Goal: Task Accomplishment & Management: Manage account settings

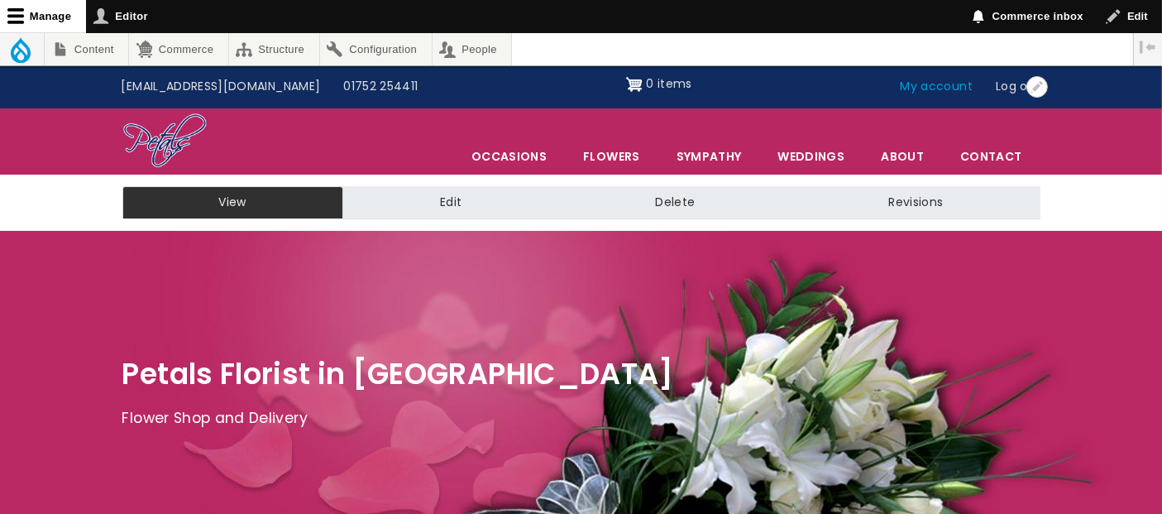
click at [949, 79] on link "My account" at bounding box center [937, 86] width 96 height 31
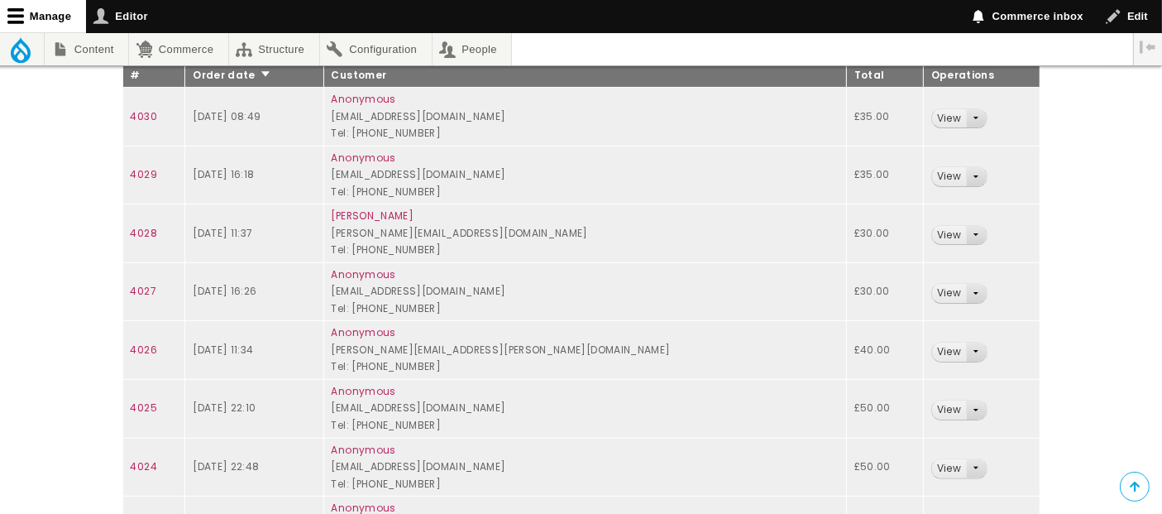
scroll to position [367, 0]
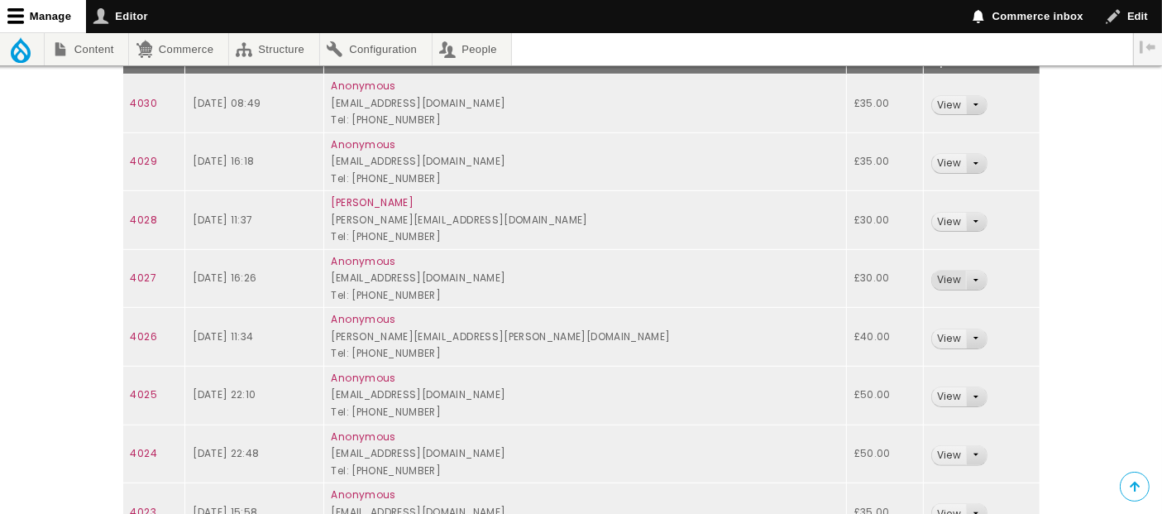
click at [932, 279] on link "View" at bounding box center [949, 279] width 34 height 19
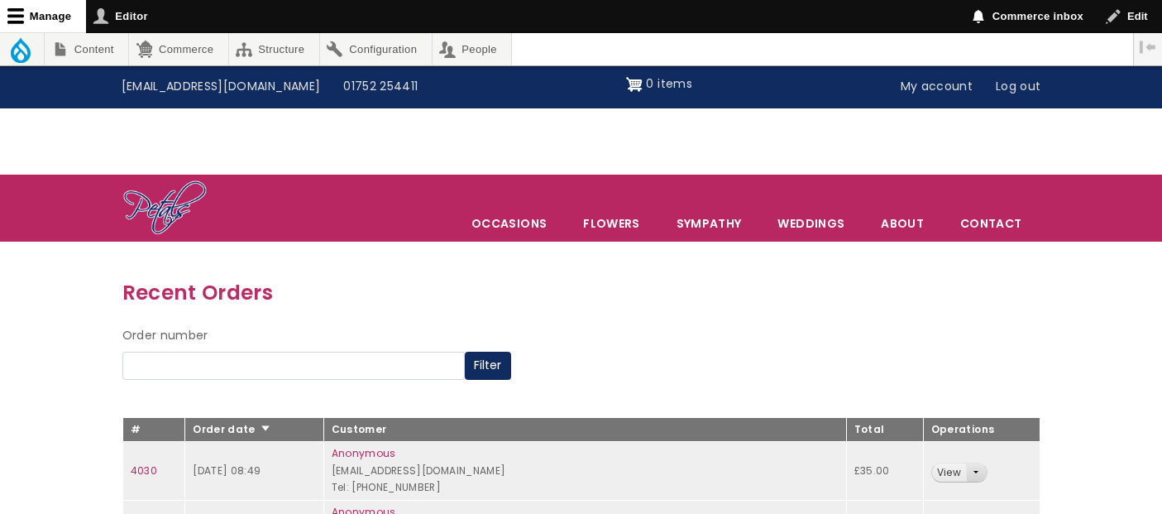
scroll to position [367, 0]
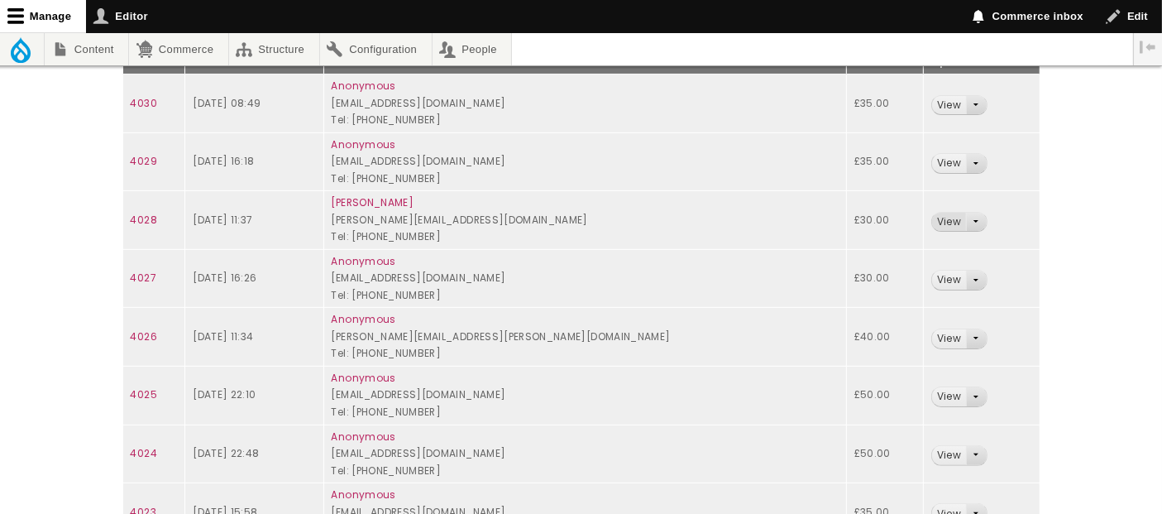
click at [932, 224] on link "View" at bounding box center [949, 222] width 34 height 19
click at [932, 102] on link "View" at bounding box center [949, 105] width 34 height 19
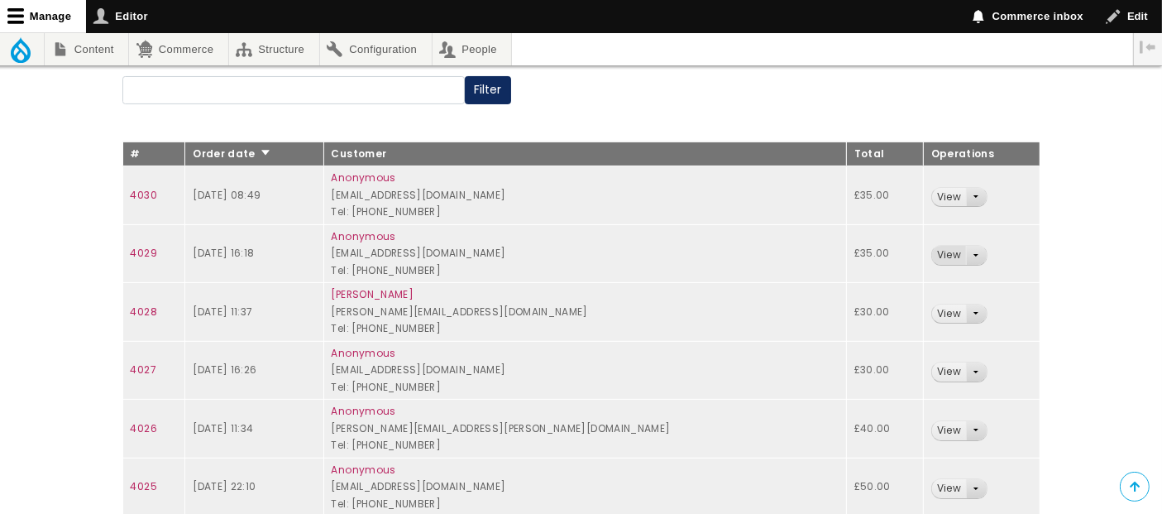
click at [932, 252] on link "View" at bounding box center [949, 255] width 34 height 19
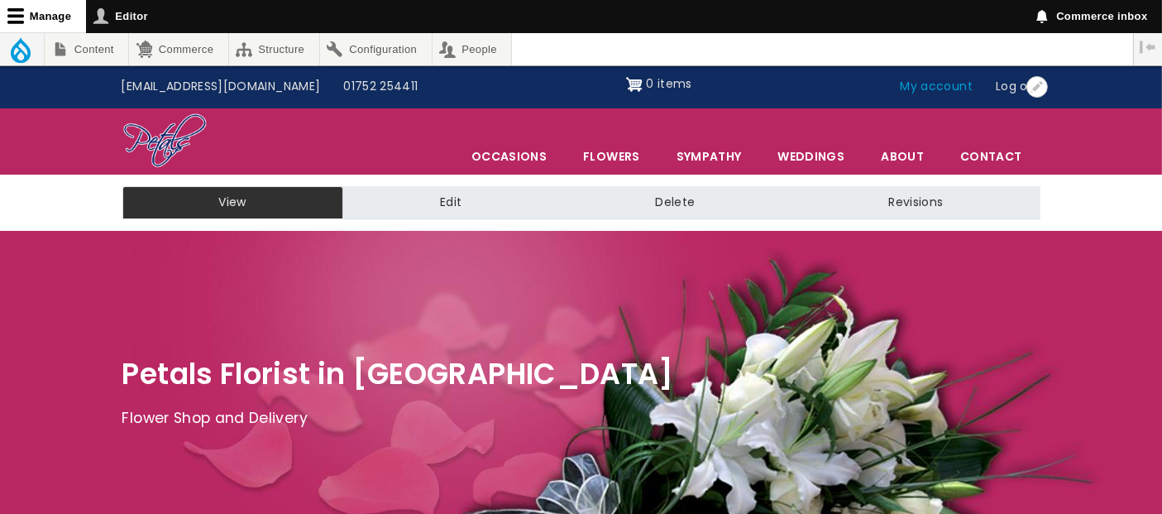
click at [943, 87] on link "My account" at bounding box center [937, 86] width 96 height 31
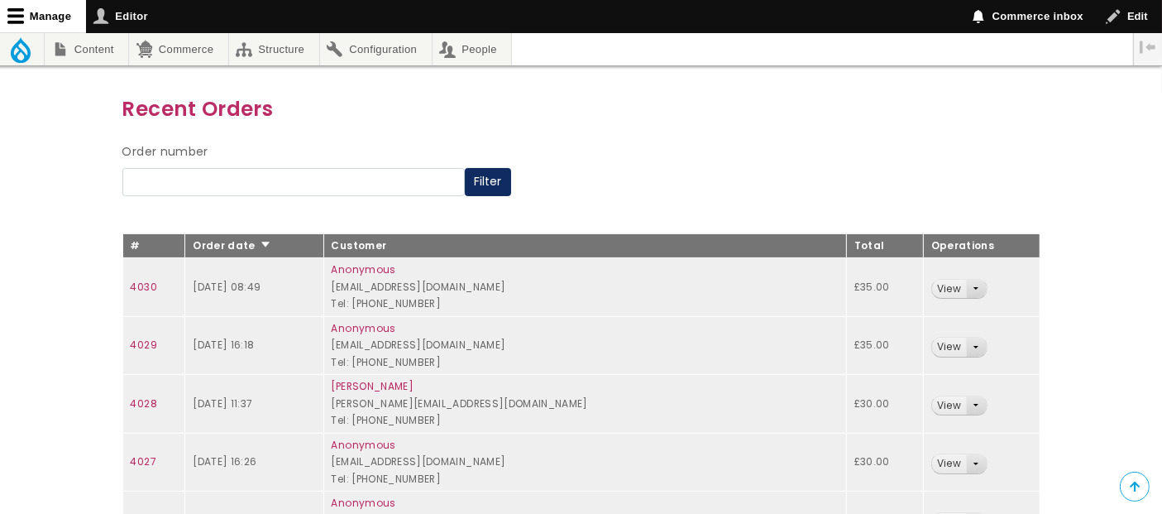
scroll to position [275, 0]
